Goal: Answer question/provide support: Answer question/provide support

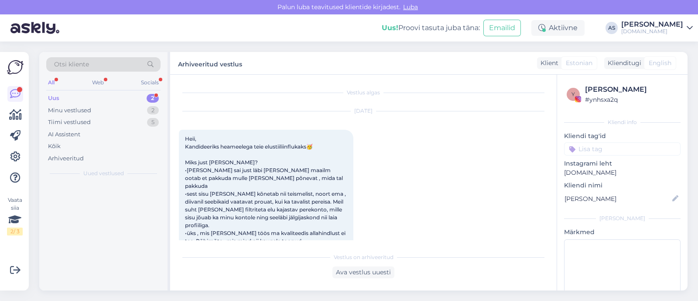
scroll to position [2004, 0]
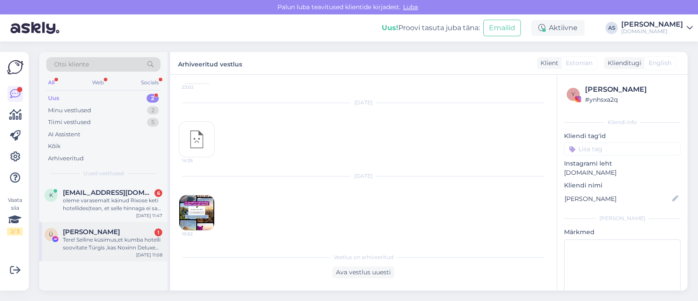
click at [114, 240] on div "Tere! Selline küsimus,et kumba hotelli soovitate Türgis ,kas Noxinn Deluxe Hote…" at bounding box center [113, 244] width 100 height 16
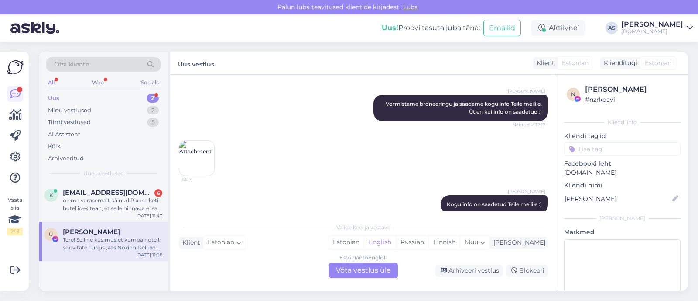
scroll to position [624, 0]
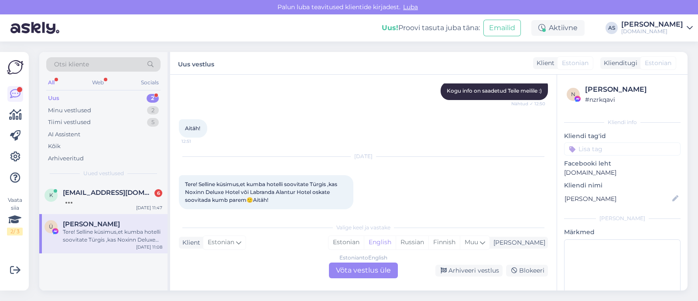
click at [368, 268] on div "Estonian to English Võta vestlus üle" at bounding box center [363, 270] width 69 height 16
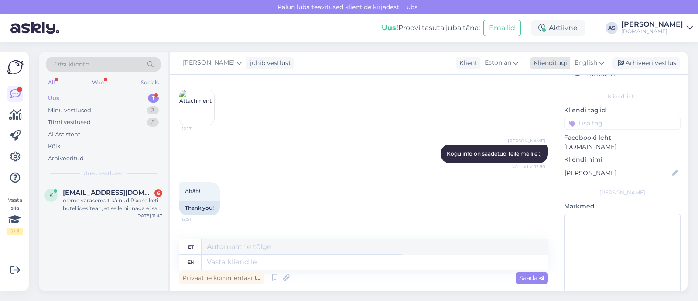
scroll to position [40, 0]
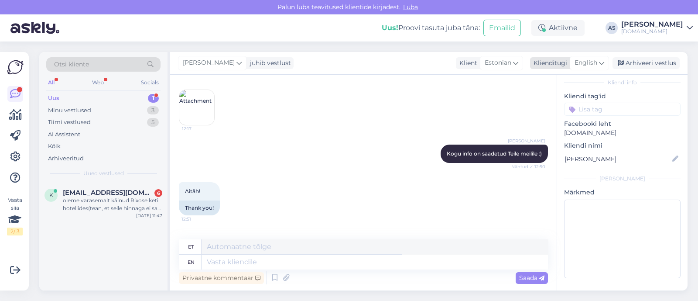
click at [578, 62] on span "English" at bounding box center [586, 63] width 23 height 10
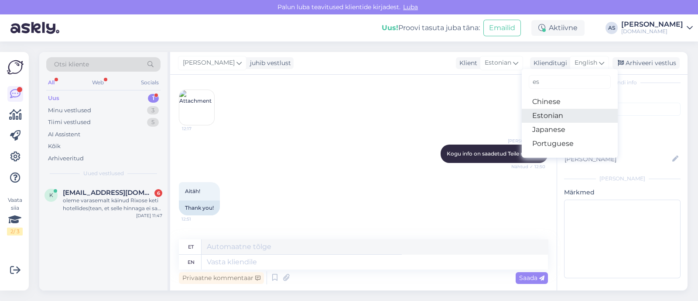
click at [567, 113] on link "Estonian" at bounding box center [570, 116] width 96 height 14
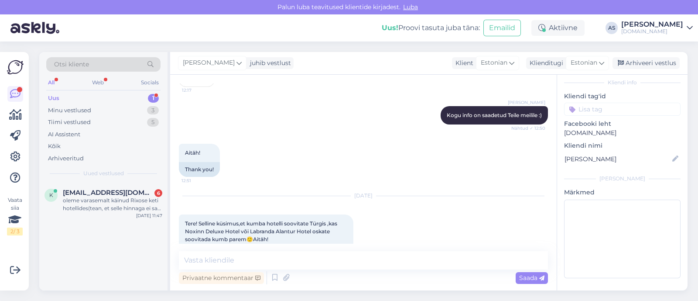
scroll to position [742, 0]
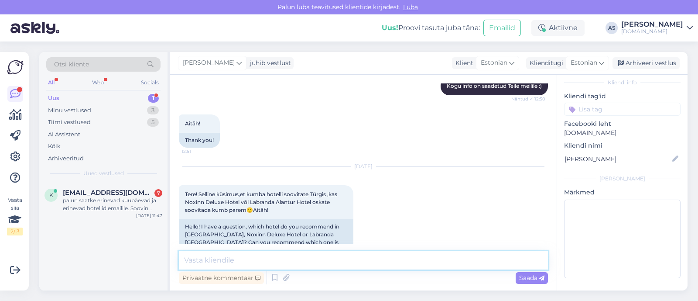
click at [258, 261] on textarea at bounding box center [363, 260] width 369 height 18
drag, startPoint x: 250, startPoint y: 186, endPoint x: 296, endPoint y: 186, distance: 46.3
click at [296, 191] on span "Tere! Selline küsimus,et kumba hotelli soovitate Türgis ,kas Noxinn Deluxe Hote…" at bounding box center [262, 202] width 154 height 22
copy span "Labranda Alantur"
click at [447, 258] on textarea "Tere, Ülle! Mõlemad hotellid on hea tagasisidega, kuid ise ilmselt" at bounding box center [363, 260] width 369 height 18
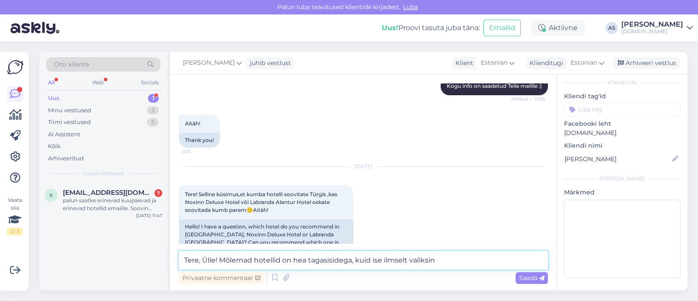
paste textarea "Labranda Alantur"
type textarea "Tere, Ülle! Mõlemad hotellid on hea tagasisidega, kuid ise ilmselt valiksin Lab…"
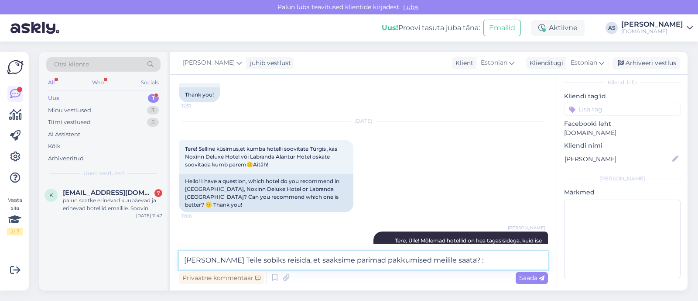
type textarea "Millal Teile sobiks reisida, et saaksime parimad pakkumised meilile saata? :)"
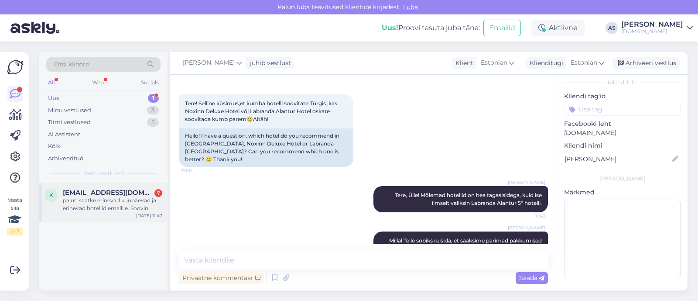
click at [88, 204] on div "palun saatke erinevad kuupäevad ja erinevad hotellid emailile. Soovin lähimatel…" at bounding box center [113, 204] width 100 height 16
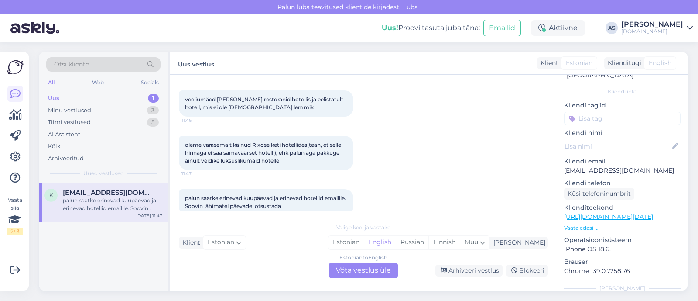
scroll to position [203, 0]
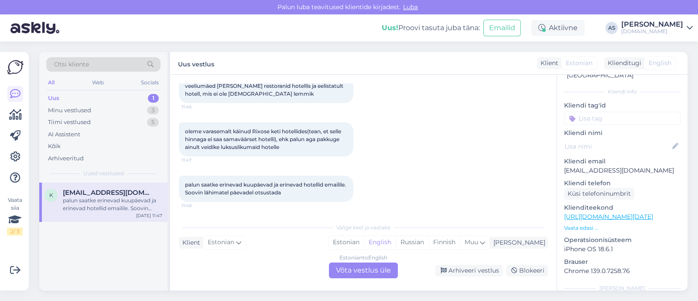
click at [387, 263] on div "Estonian to English Võta vestlus üle" at bounding box center [363, 270] width 69 height 16
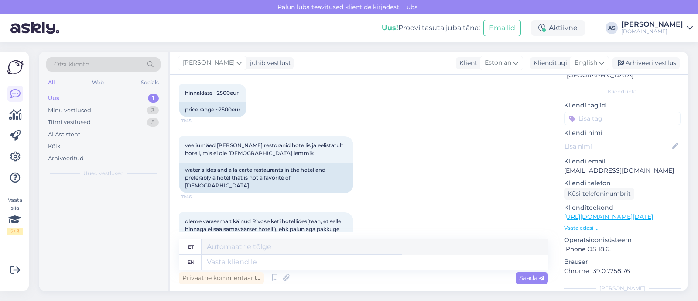
scroll to position [262, 0]
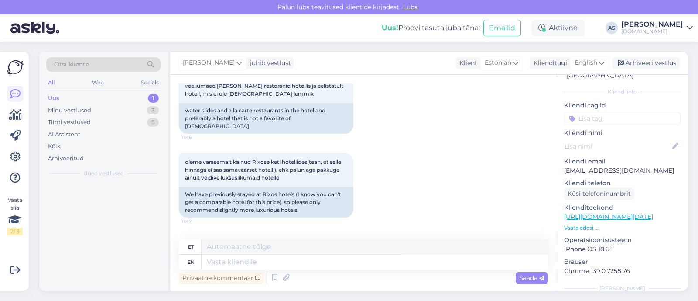
click at [382, 269] on div "Privaatne kommentaar Saada" at bounding box center [363, 277] width 369 height 17
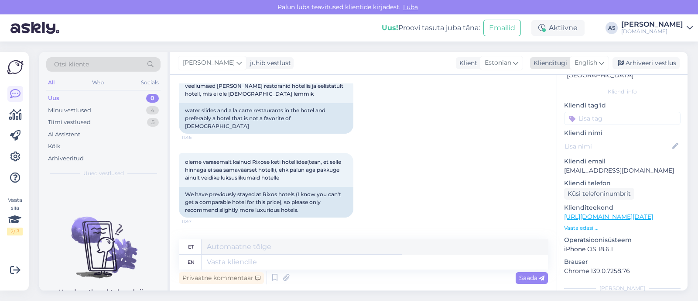
click at [586, 61] on span "English" at bounding box center [586, 63] width 23 height 10
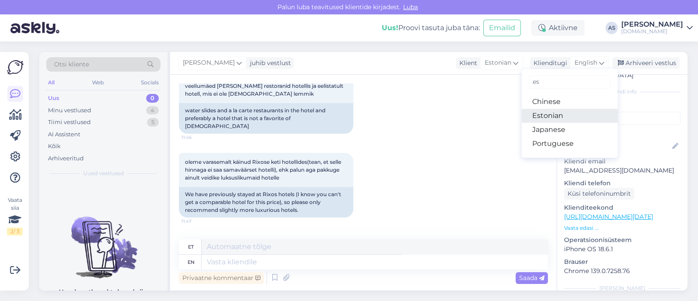
click at [566, 116] on link "Estonian" at bounding box center [570, 116] width 96 height 14
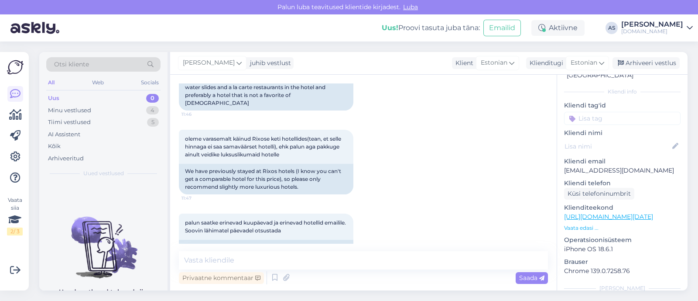
scroll to position [306, 0]
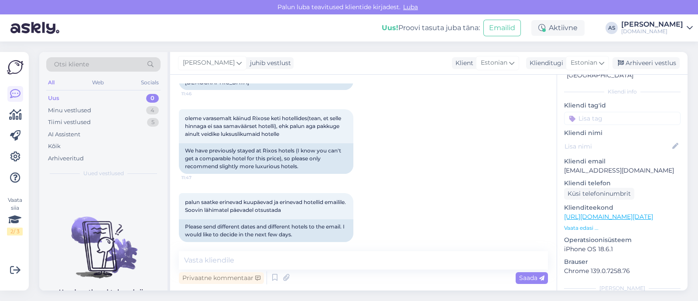
click at [323, 250] on div "Vestlus algas [DATE] Tere 11:44 Hello [PERSON_NAME] Türki 11:45 I would like a …" at bounding box center [363, 183] width 387 height 216
click at [323, 255] on textarea at bounding box center [363, 260] width 369 height 18
type textarea "Tere, Keity! Edastame Teile parimad valikud meilile :)"
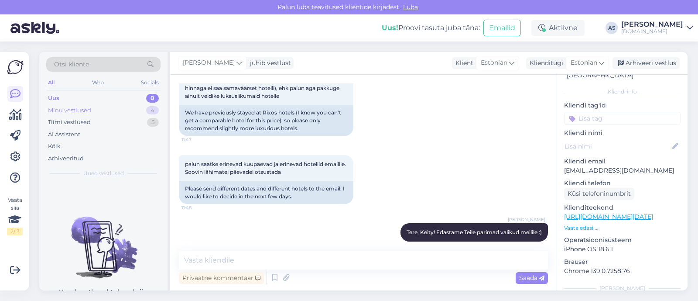
click at [122, 111] on div "Minu vestlused 4" at bounding box center [103, 110] width 114 height 12
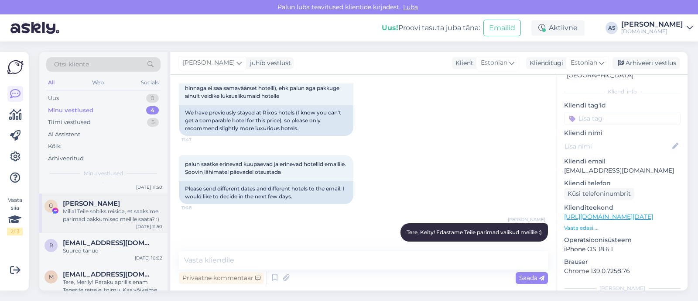
scroll to position [41, 0]
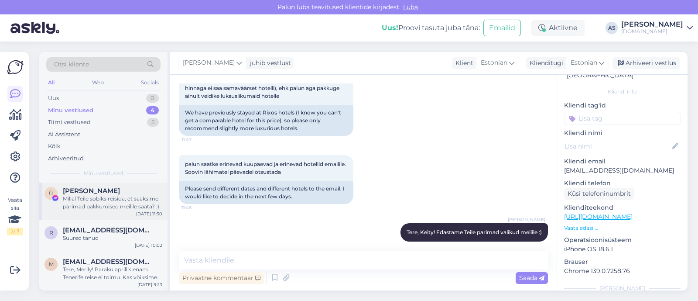
click at [123, 213] on div "Ü [PERSON_NAME] [PERSON_NAME] Teile sobiks reisida, et saaksime parimad pakkumi…" at bounding box center [103, 200] width 128 height 39
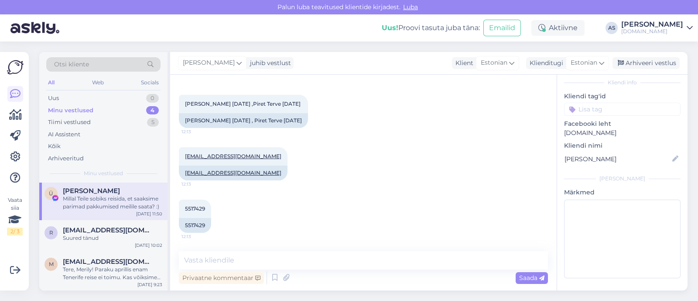
scroll to position [451, 0]
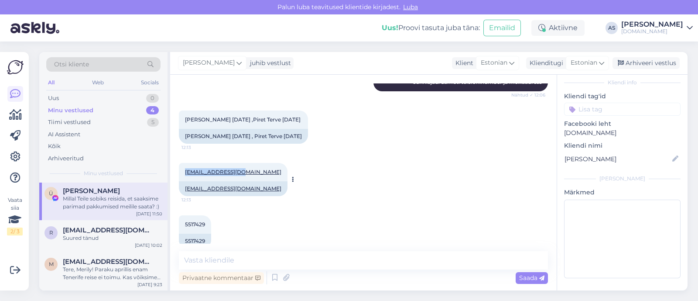
drag, startPoint x: 241, startPoint y: 154, endPoint x: 180, endPoint y: 153, distance: 60.7
click at [180, 163] on div "[EMAIL_ADDRESS][DOMAIN_NAME] 12:13" at bounding box center [233, 172] width 109 height 18
copy link "[EMAIL_ADDRESS][DOMAIN_NAME]"
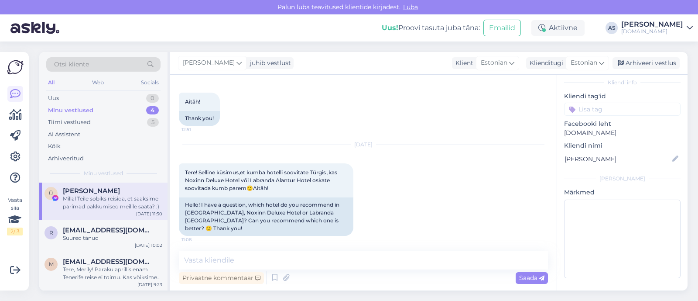
scroll to position [832, 0]
